Goal: Task Accomplishment & Management: Use online tool/utility

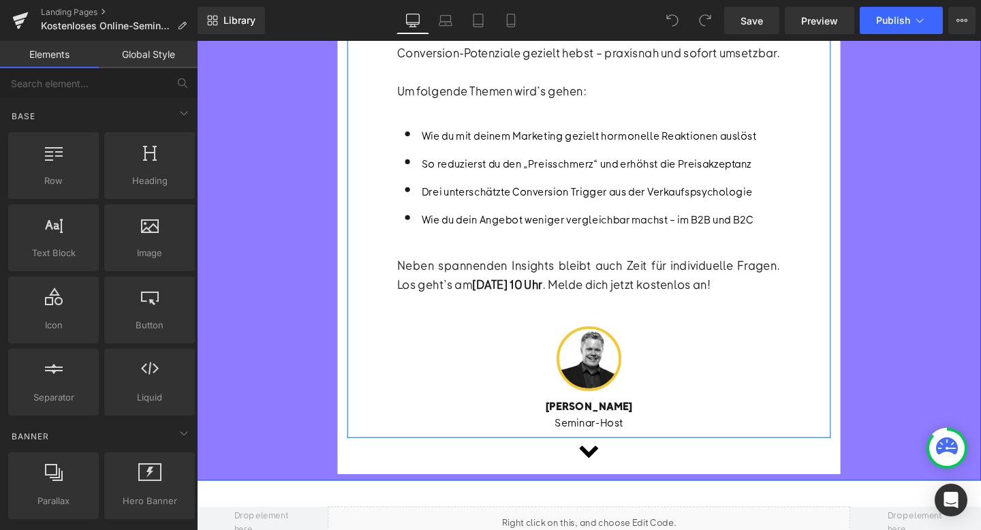
scroll to position [427, 0]
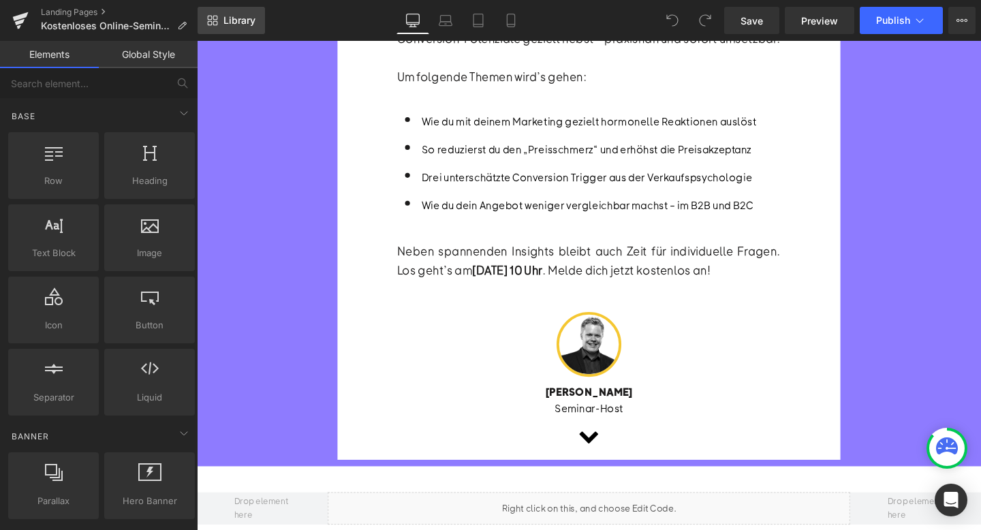
click at [245, 24] on span "Library" at bounding box center [239, 20] width 32 height 12
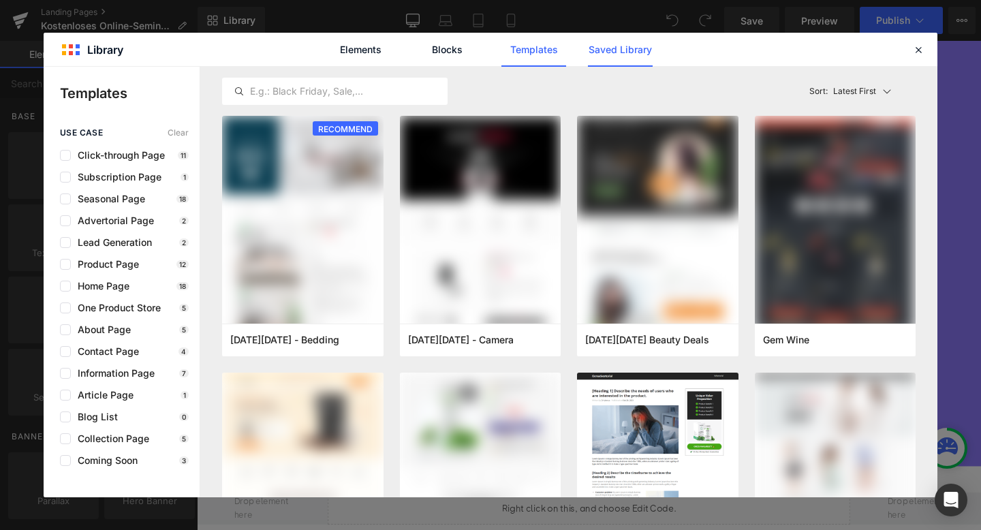
click at [638, 48] on link "Saved Library" at bounding box center [620, 50] width 65 height 34
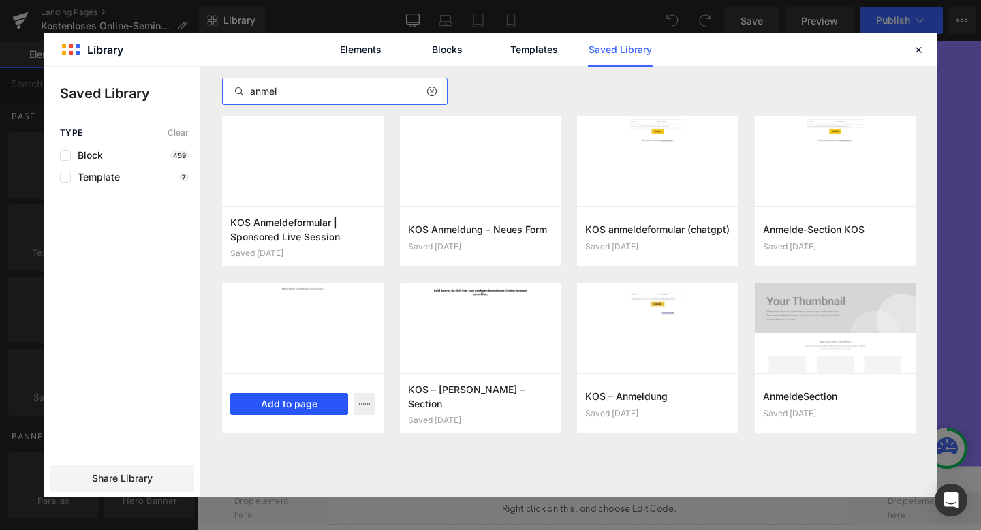
type input "anmel"
click at [0, 0] on button "Add to page" at bounding box center [0, 0] width 0 height 0
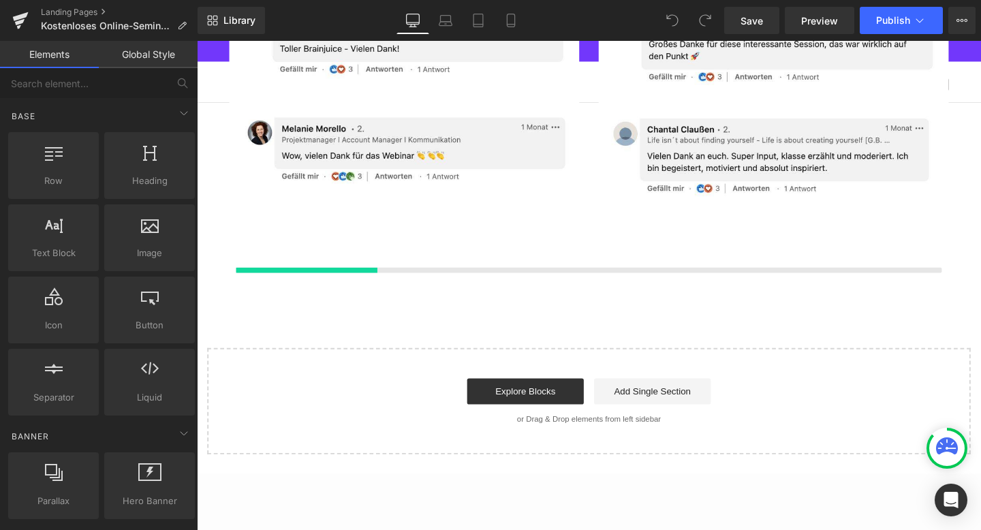
scroll to position [2886, 0]
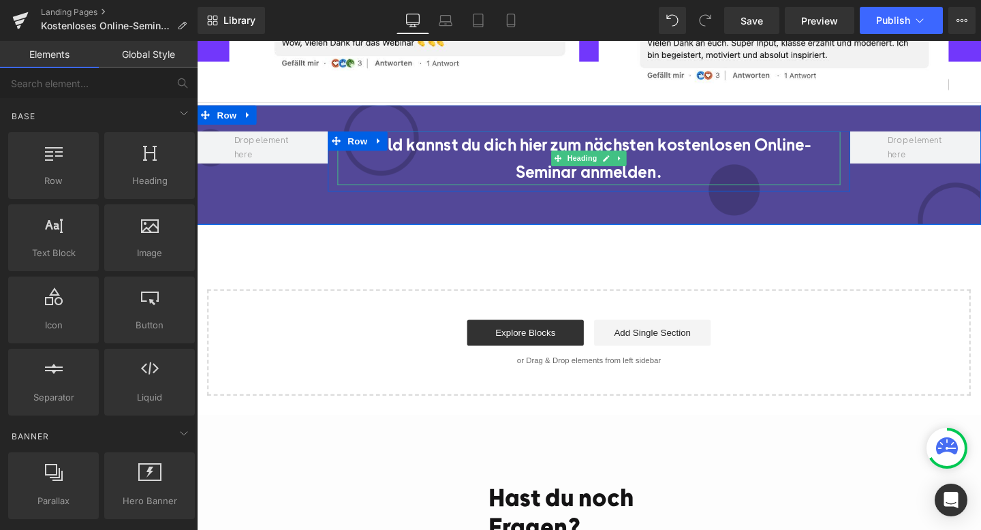
click at [461, 178] on h2 "Bald kannst du dich hier zum nächsten kostenlosen Online-Seminar anmelden." at bounding box center [609, 164] width 529 height 57
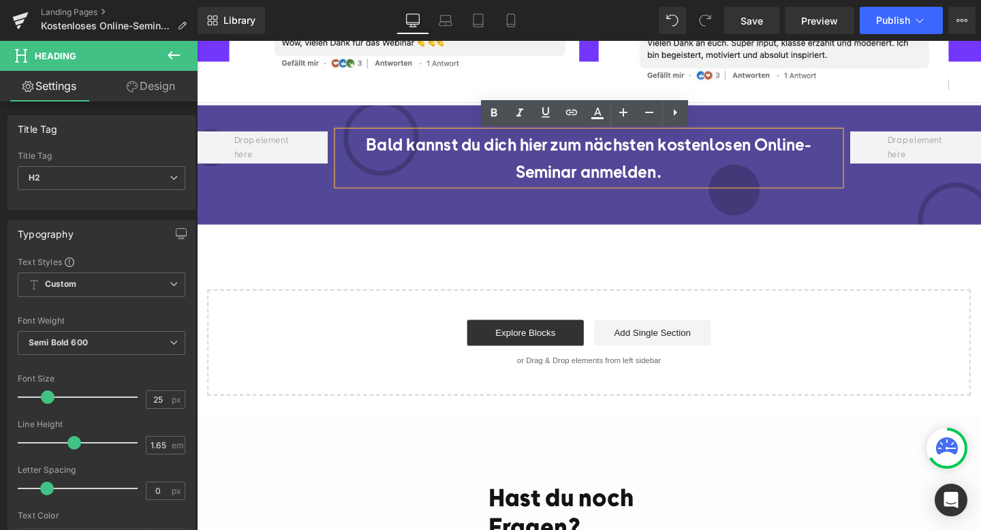
click at [405, 208] on div "Bald kannst du dich hier zum nächsten kostenlosen Online-Seminar anmelden. Head…" at bounding box center [609, 170] width 824 height 125
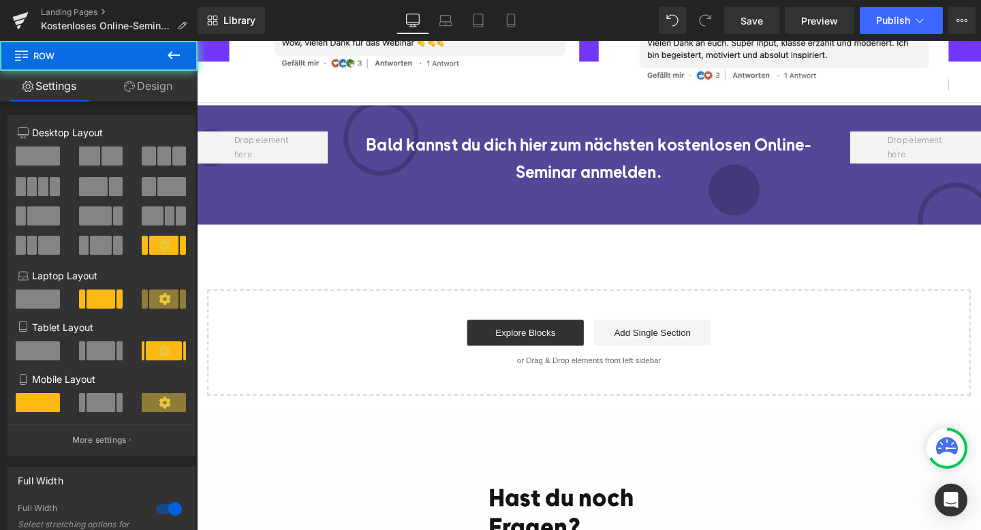
click at [405, 208] on div "Bald kannst du dich hier zum nächsten kostenlosen Online-Seminar anmelden. Head…" at bounding box center [609, 170] width 824 height 125
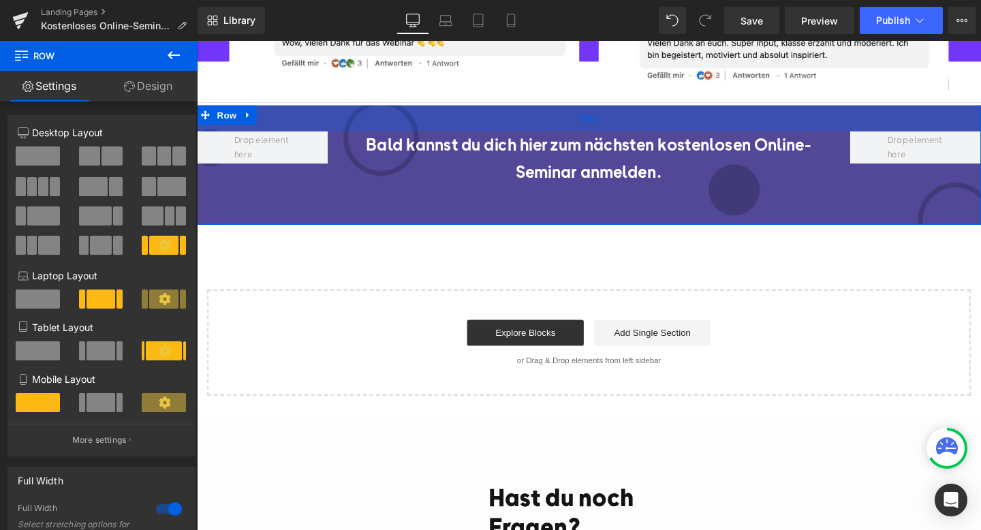
click at [322, 125] on div "40px" at bounding box center [609, 121] width 824 height 27
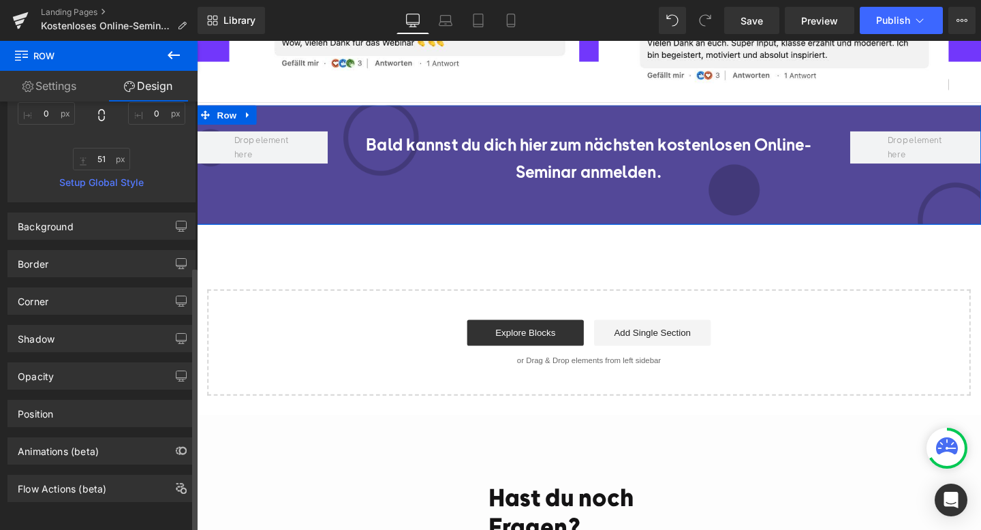
scroll to position [270, 0]
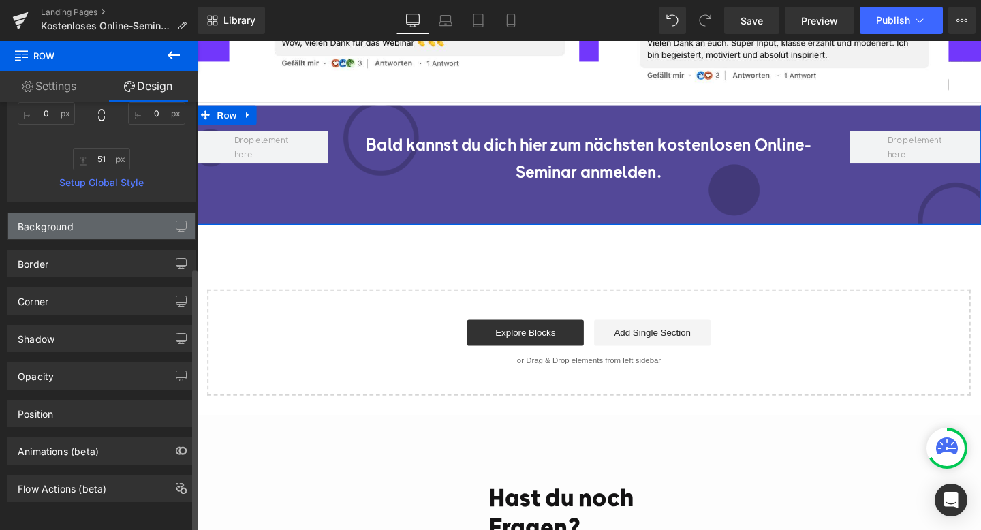
click at [146, 222] on div "Background" at bounding box center [101, 226] width 187 height 26
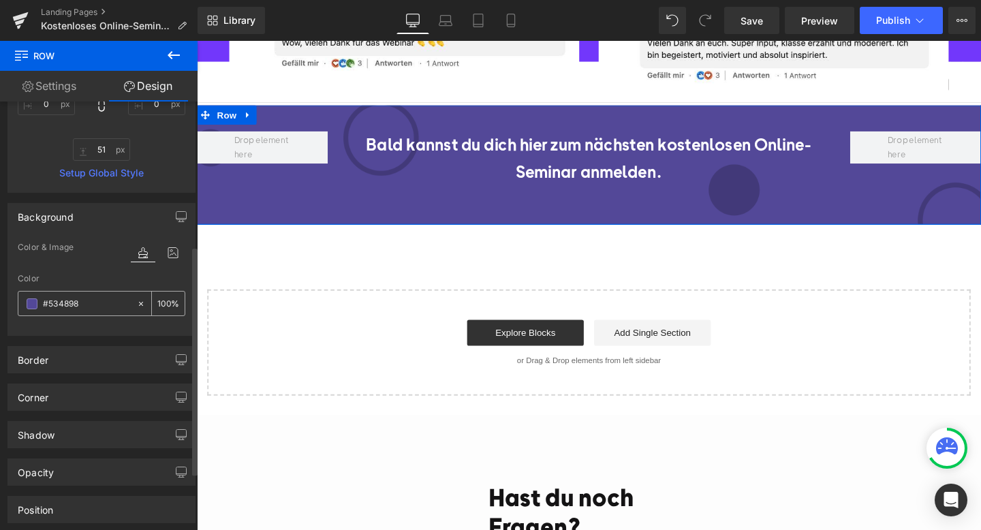
click at [136, 304] on icon at bounding box center [141, 304] width 10 height 10
type input "none"
type input "0"
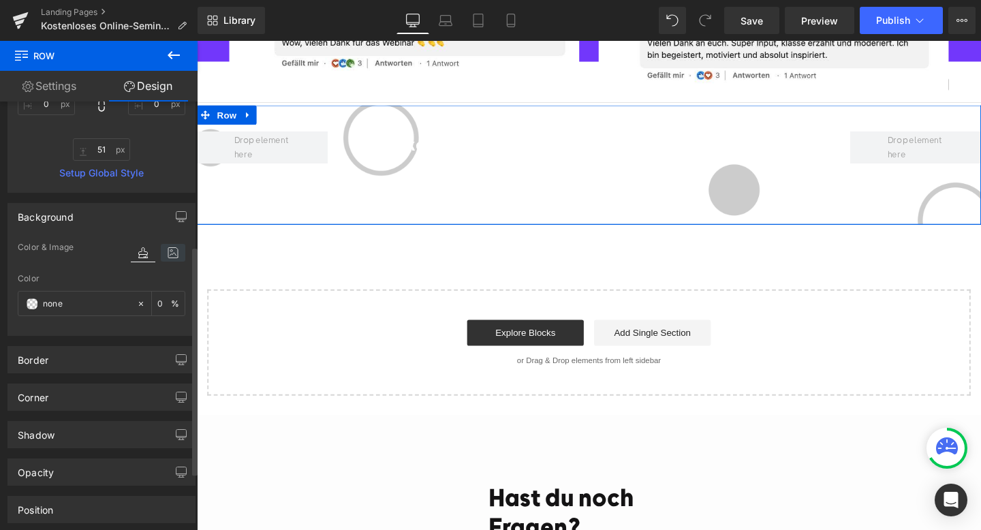
click at [168, 256] on icon at bounding box center [173, 253] width 25 height 18
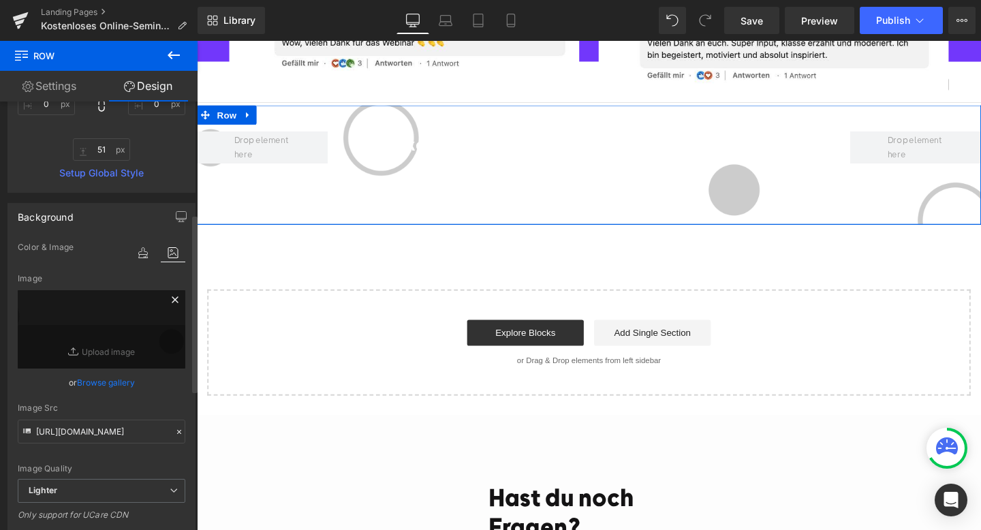
click at [171, 298] on icon at bounding box center [175, 300] width 16 height 16
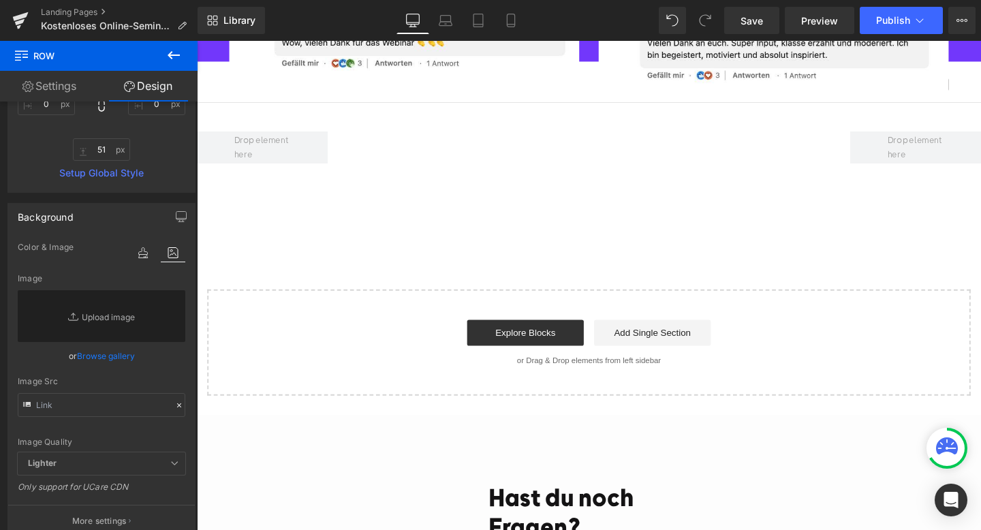
click at [512, 154] on h2 "Bald kannst du dich hier zum nächsten kostenlosen Online-Seminar anmelden." at bounding box center [609, 164] width 529 height 57
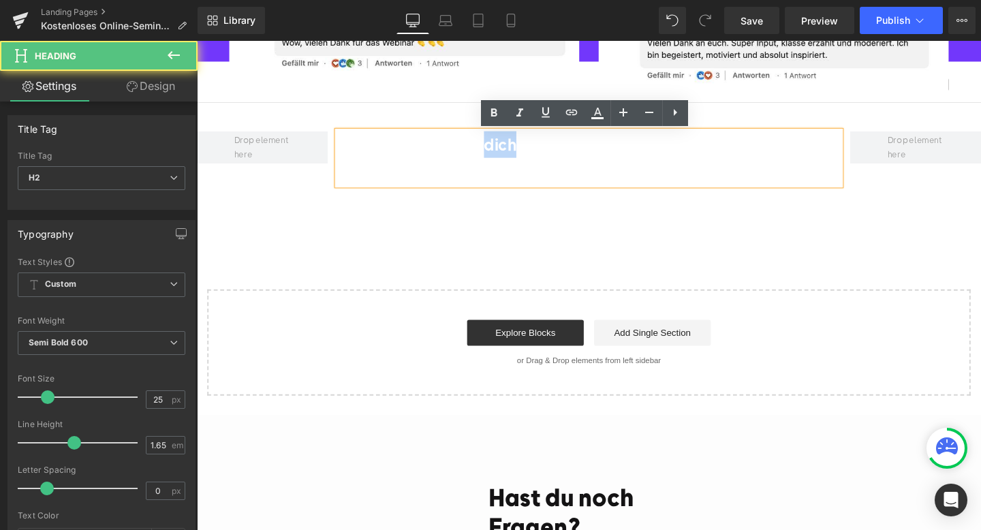
click at [512, 154] on h2 "Bald kannst du dich hier zum nächsten kostenlosen Online-Seminar anmelden." at bounding box center [609, 164] width 529 height 57
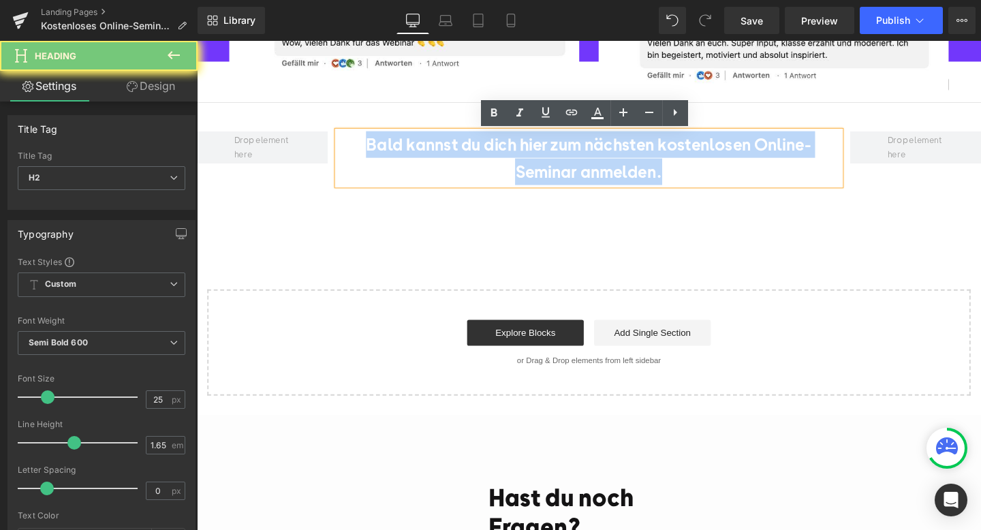
click at [512, 154] on h2 "Bald kannst du dich hier zum nächsten kostenlosen Online-Seminar anmelden." at bounding box center [609, 164] width 529 height 57
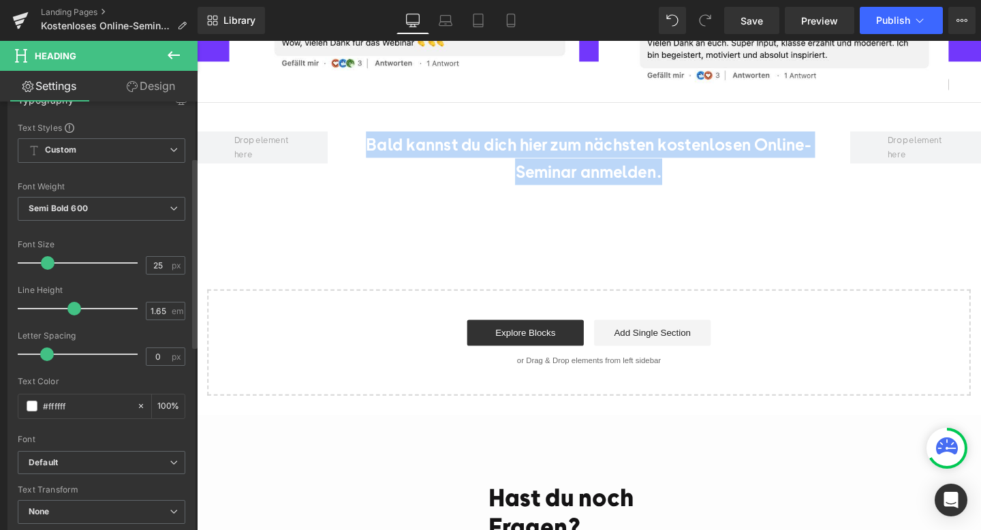
scroll to position [151, 0]
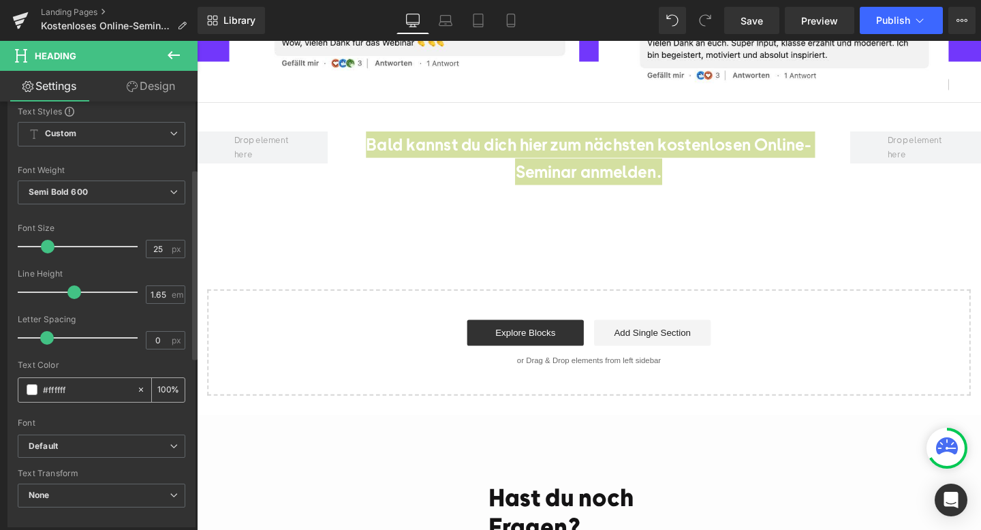
click at [31, 392] on span at bounding box center [32, 389] width 11 height 11
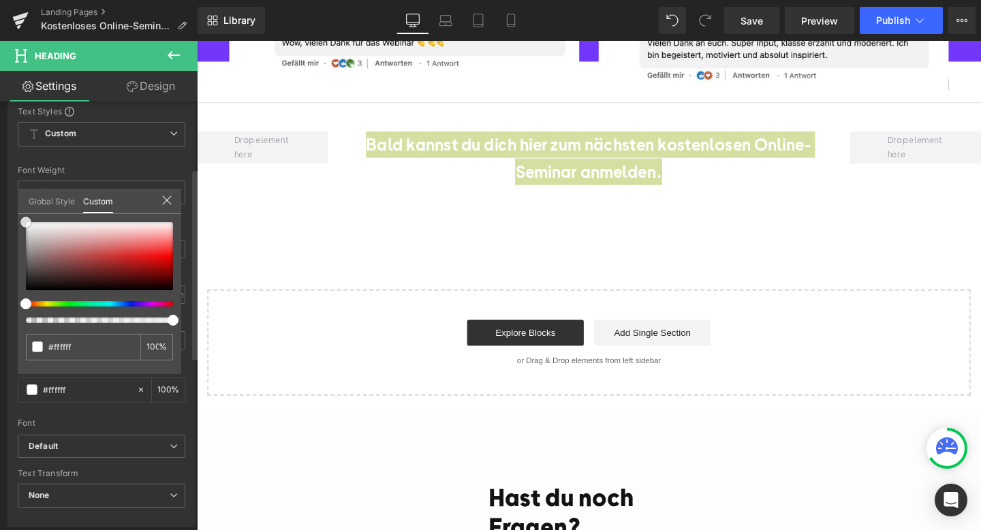
type input "#fcfcfc"
type input "#adadad"
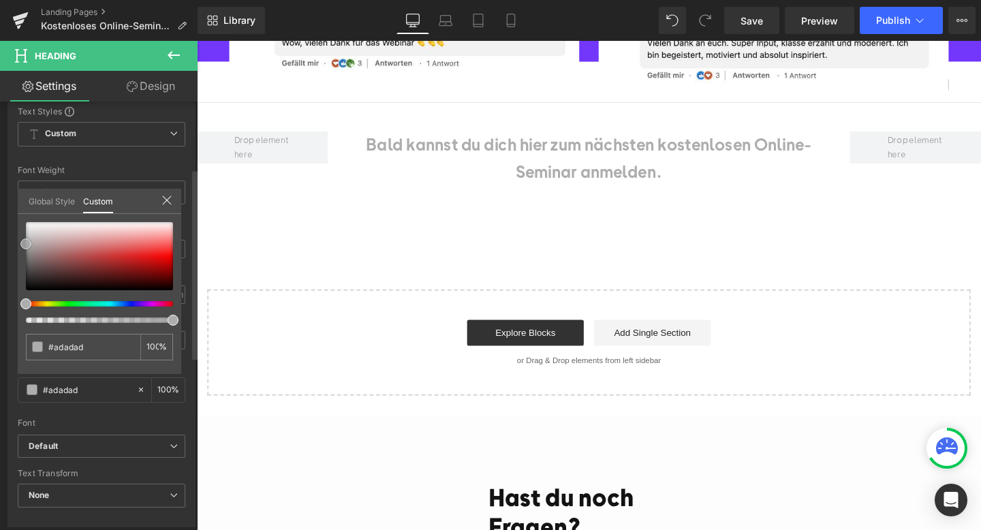
type input "#000000"
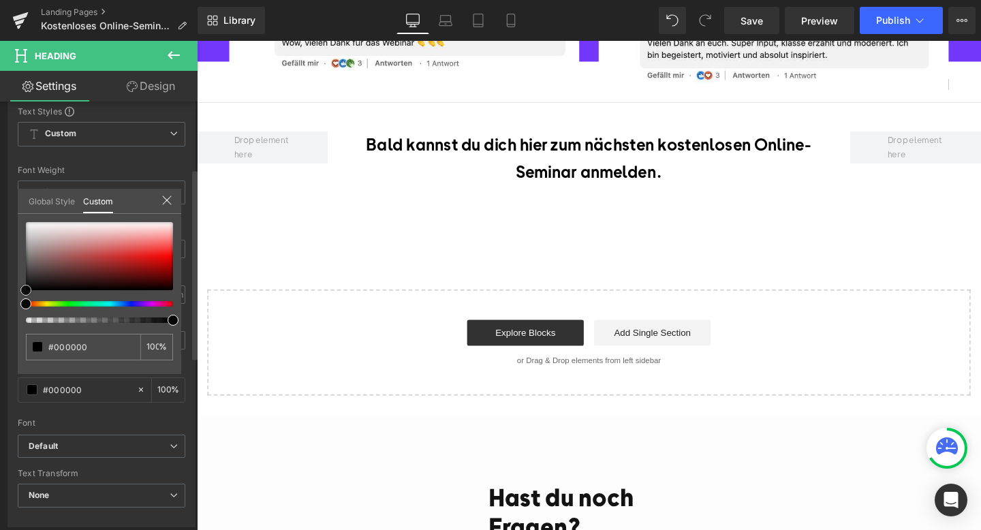
drag, startPoint x: 29, startPoint y: 221, endPoint x: 14, endPoint y: 332, distance: 111.4
click at [15, 332] on div "Typography Text Styles Custom Custom Setup Global Style Custom Setup Global Sty…" at bounding box center [102, 293] width 204 height 468
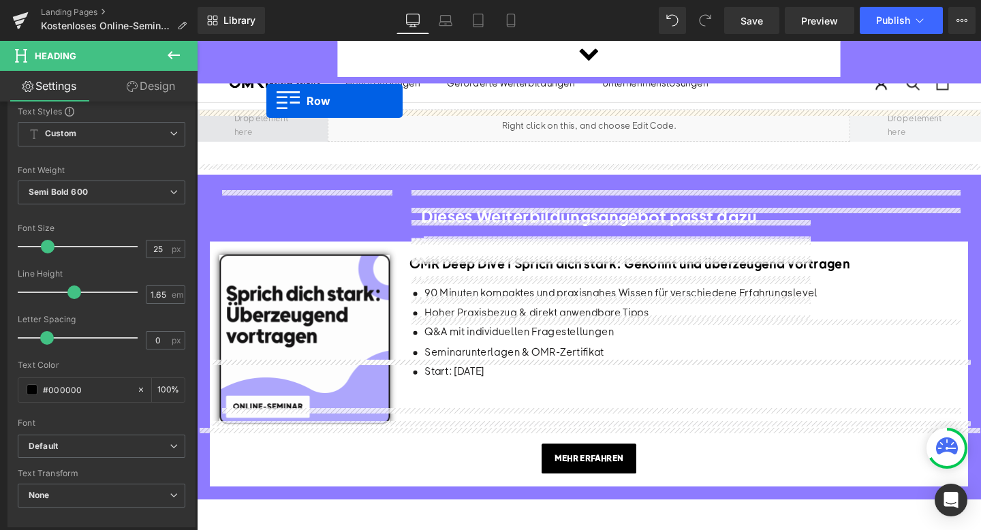
scroll to position [761, 0]
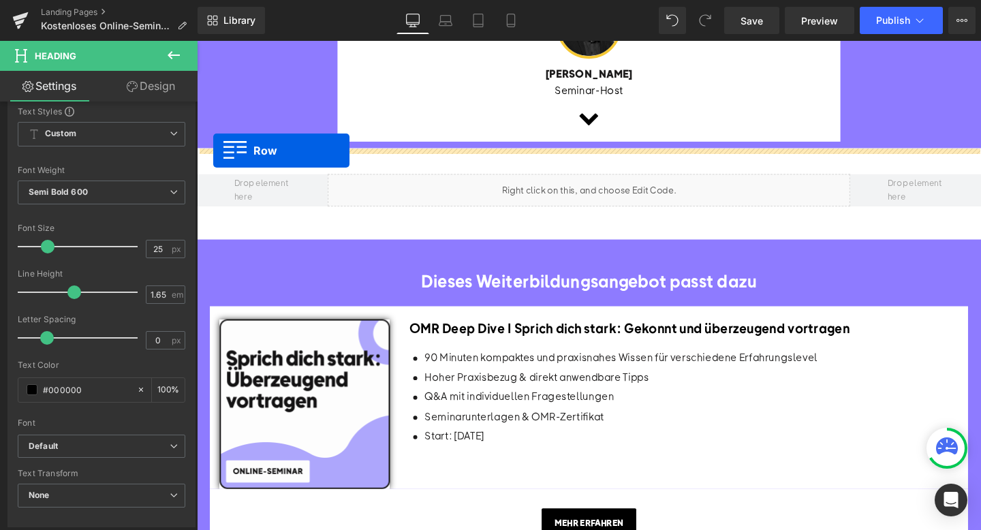
drag, startPoint x: 223, startPoint y: 116, endPoint x: 213, endPoint y: 156, distance: 41.5
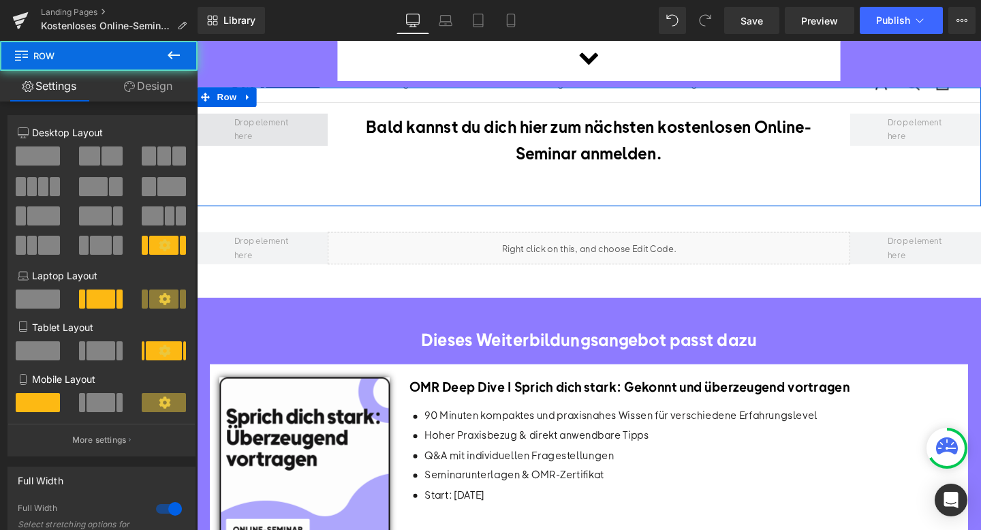
scroll to position [826, 0]
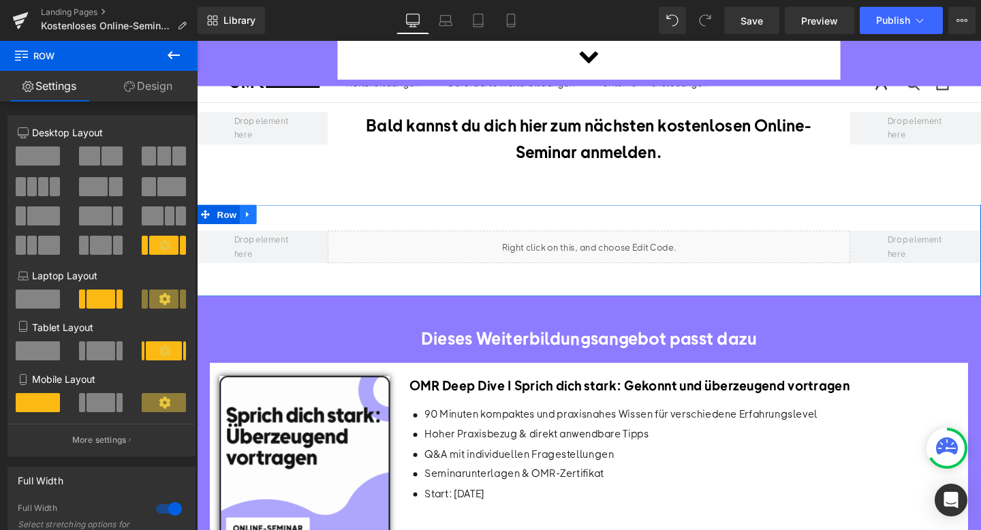
click at [250, 226] on icon at bounding box center [251, 224] width 10 height 10
click at [285, 225] on icon at bounding box center [286, 224] width 10 height 10
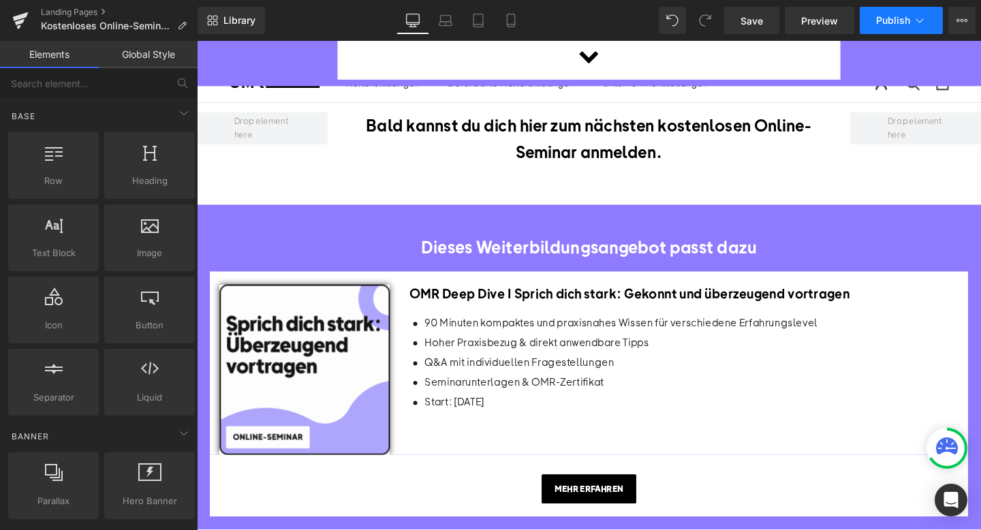
click at [881, 17] on span "Publish" at bounding box center [893, 20] width 34 height 11
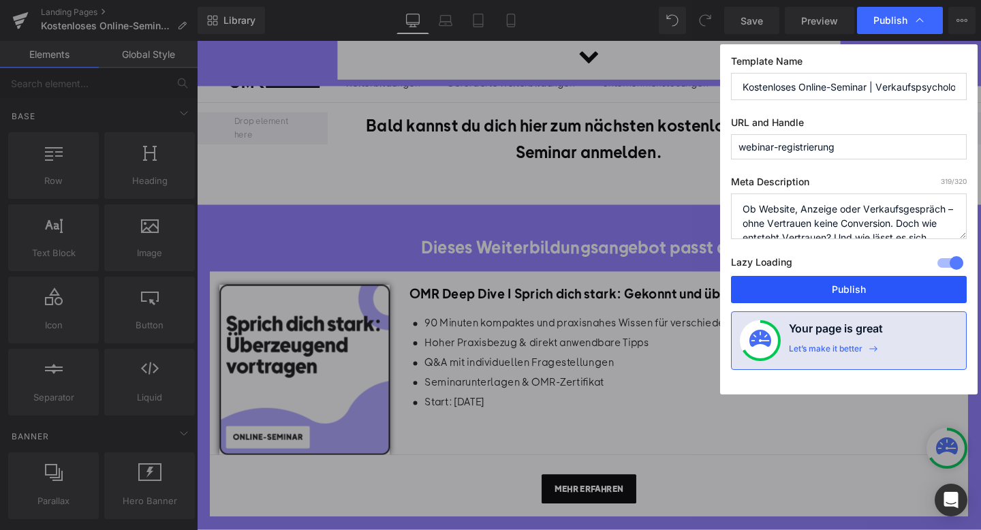
click at [798, 300] on button "Publish" at bounding box center [849, 289] width 236 height 27
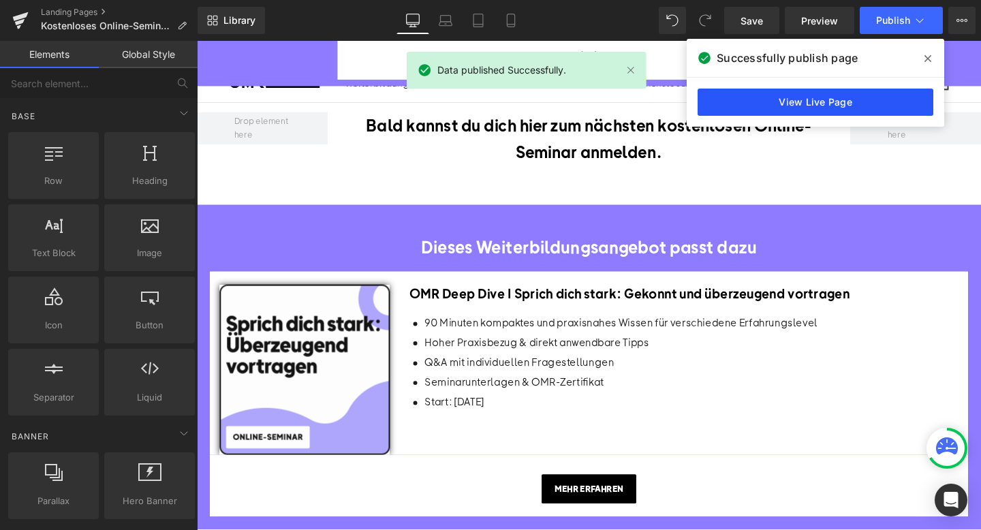
click at [800, 98] on link "View Live Page" at bounding box center [816, 102] width 236 height 27
